Goal: Information Seeking & Learning: Stay updated

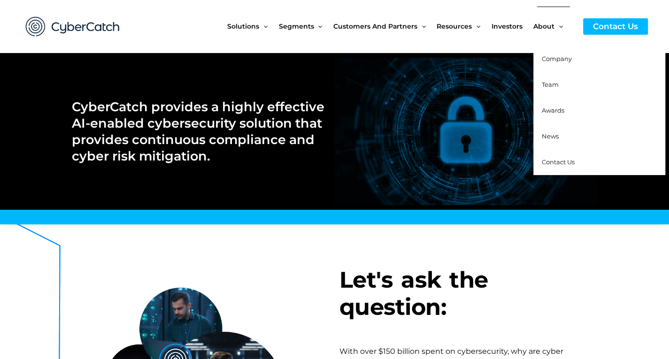
click at [550, 133] on span "News" at bounding box center [550, 136] width 17 height 8
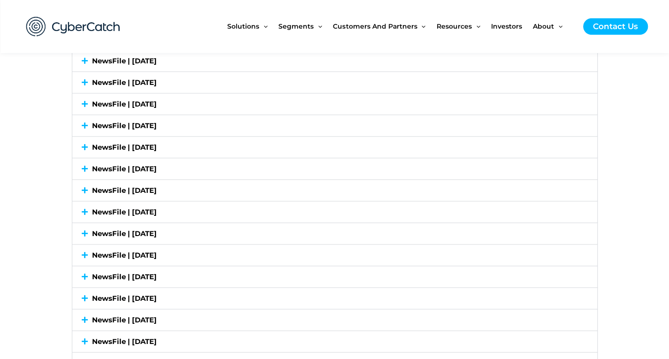
scroll to position [2534, 0]
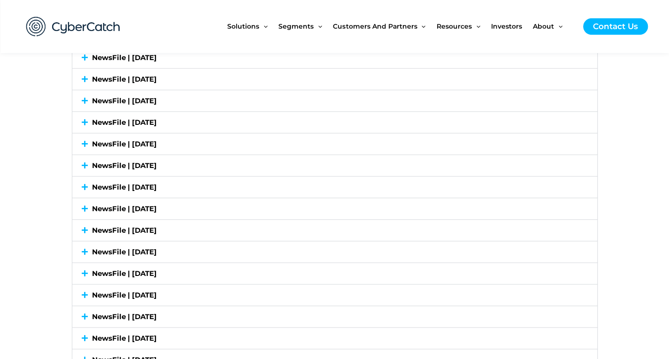
click at [83, 241] on div "NewsFile | [DATE]" at bounding box center [334, 251] width 525 height 21
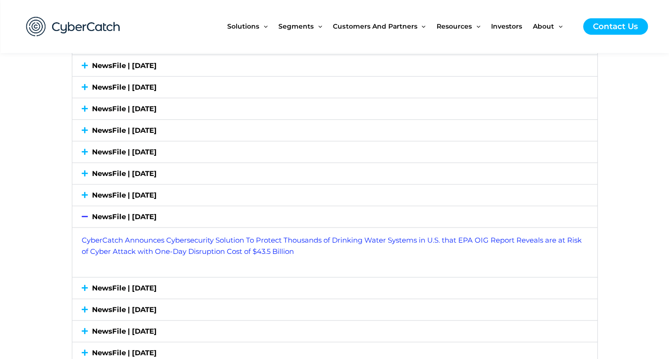
scroll to position [2542, 0]
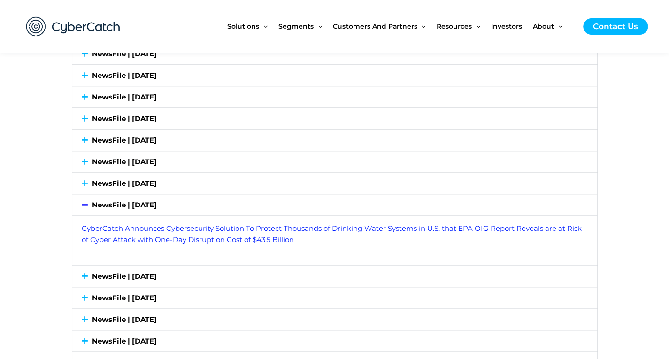
click at [82, 266] on div "NewsFile | [DATE]" at bounding box center [334, 276] width 525 height 21
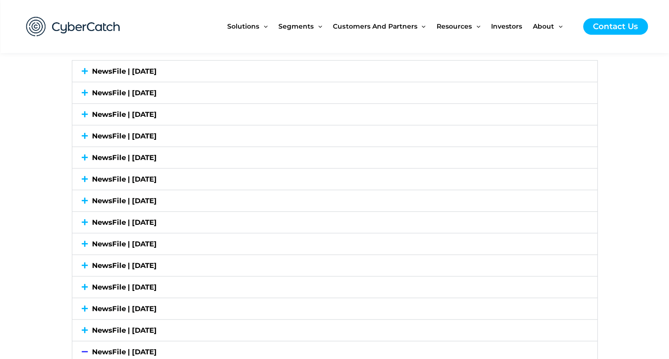
scroll to position [2495, 0]
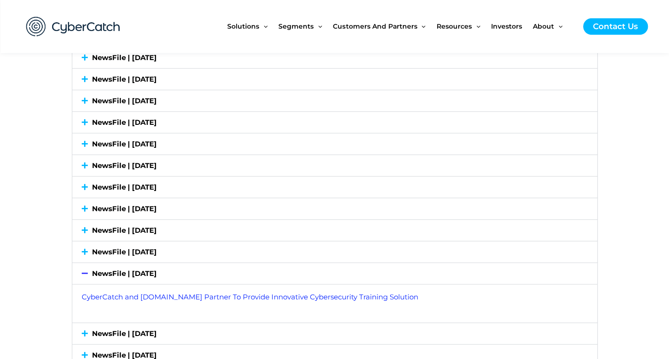
click at [118, 247] on link "NewsFile | [DATE]" at bounding box center [124, 251] width 65 height 9
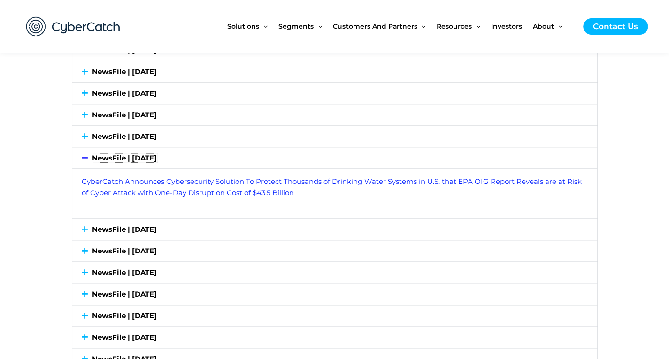
scroll to position [2589, 0]
click at [103, 246] on link "NewsFile | [DATE]" at bounding box center [124, 250] width 65 height 9
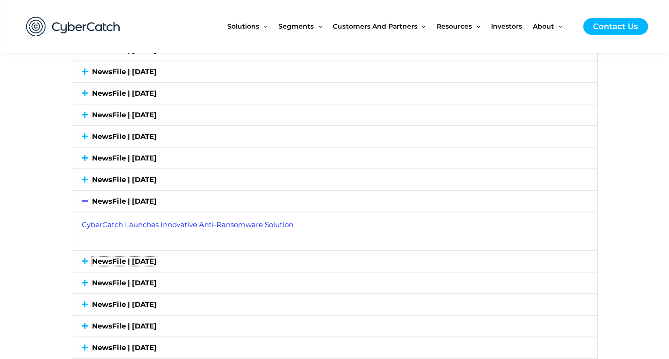
click at [150, 252] on div "NewsFile | [DATE]" at bounding box center [334, 261] width 525 height 21
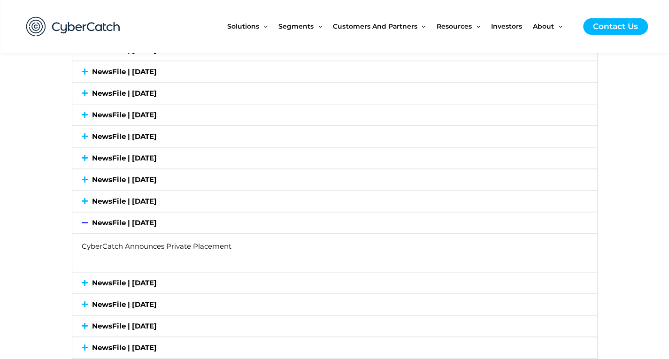
click at [152, 242] on link "CyberCatch Announces Private Placement" at bounding box center [157, 246] width 150 height 9
